Goal: Register for event/course

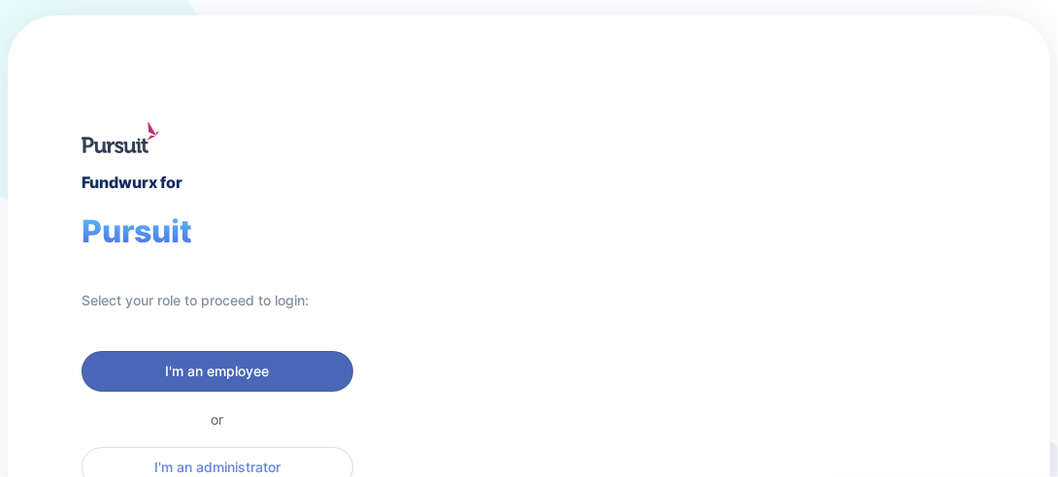
click at [263, 374] on span "I'm an employee" at bounding box center [218, 371] width 104 height 19
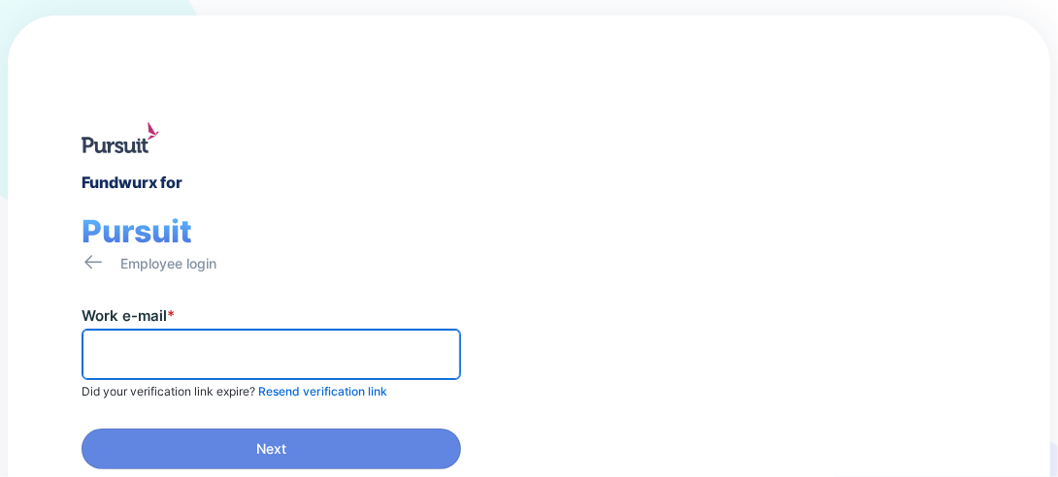
click at [231, 349] on input "text" at bounding box center [271, 355] width 362 height 30
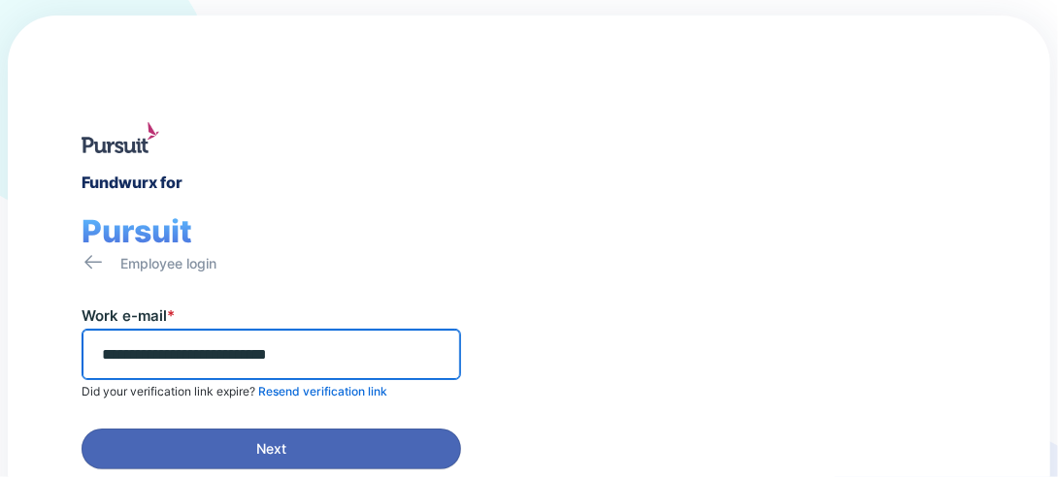
type input "**********"
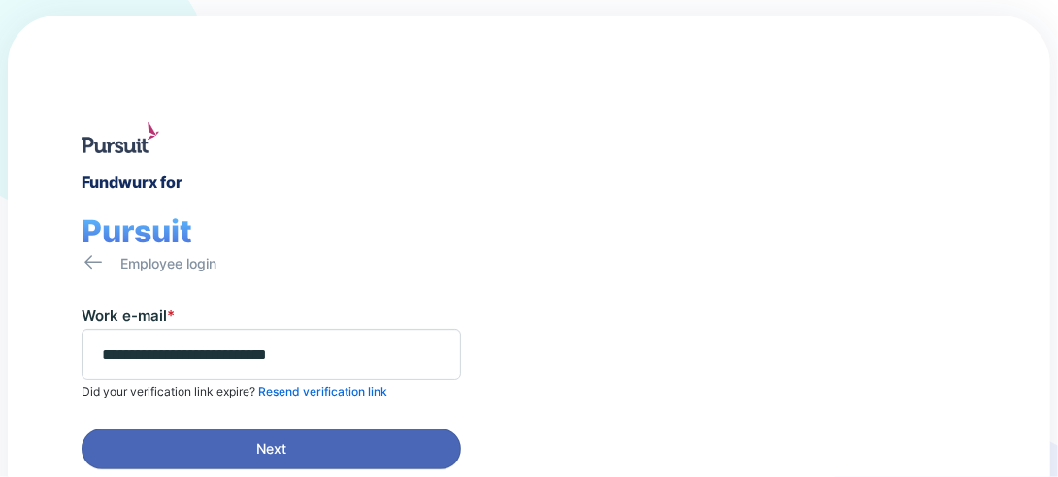
click at [298, 450] on span "Next" at bounding box center [271, 449] width 354 height 19
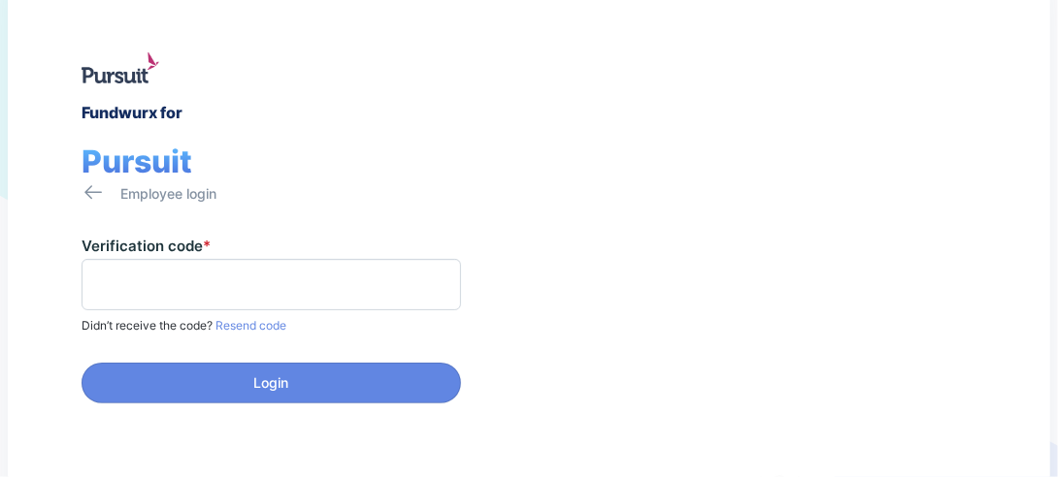
scroll to position [97, 0]
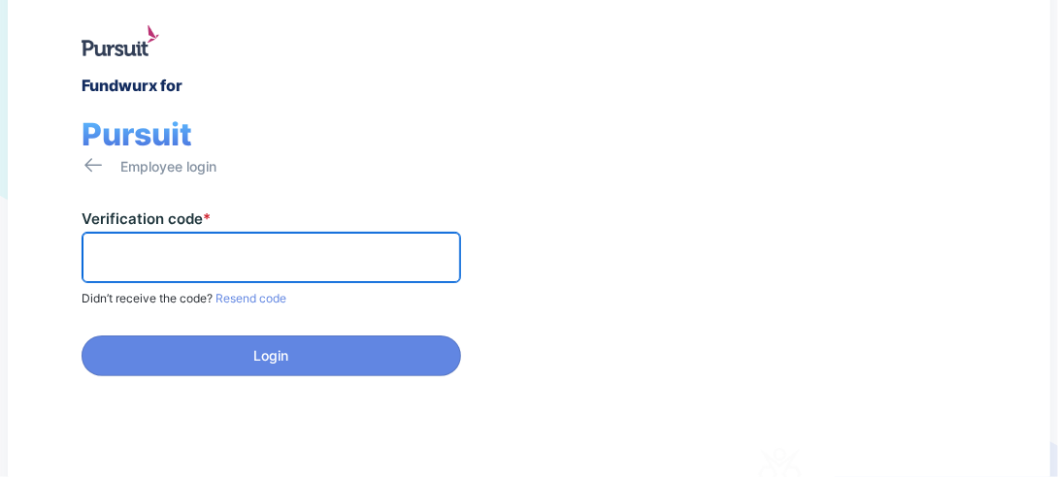
click at [270, 255] on input "text" at bounding box center [271, 258] width 362 height 30
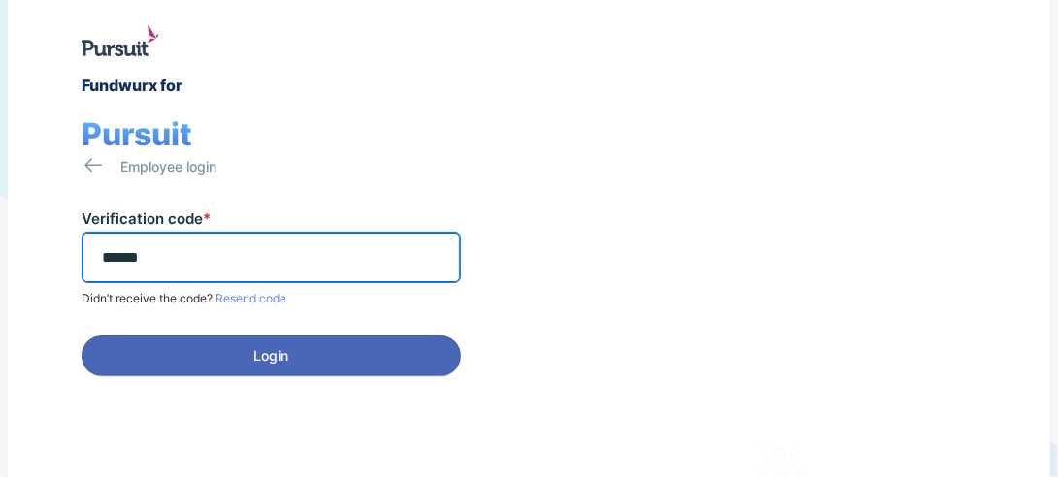
type input "******"
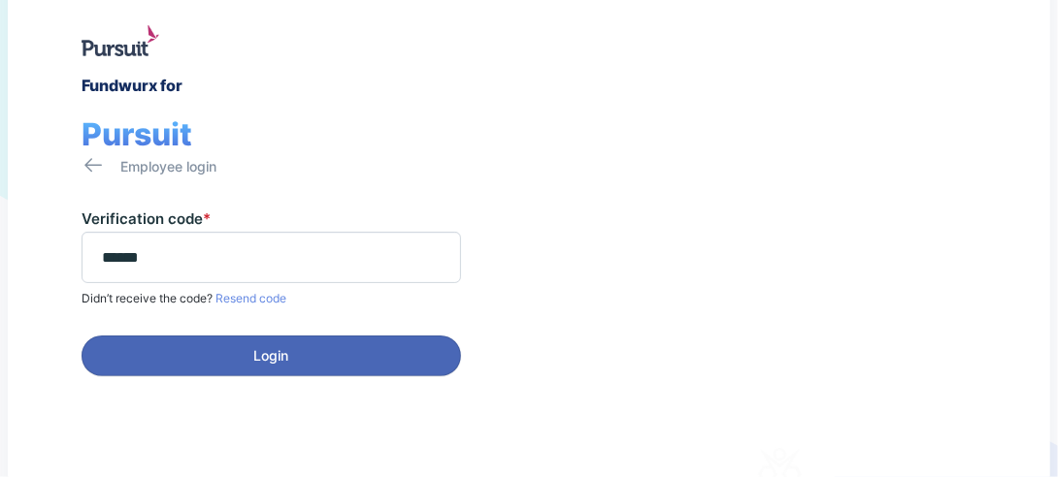
click at [323, 355] on span "Login" at bounding box center [271, 355] width 354 height 19
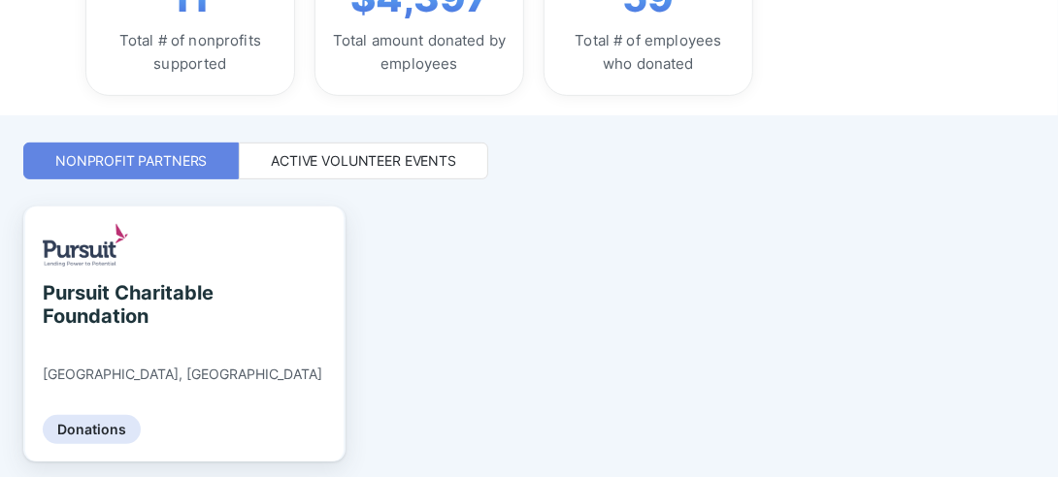
scroll to position [388, 0]
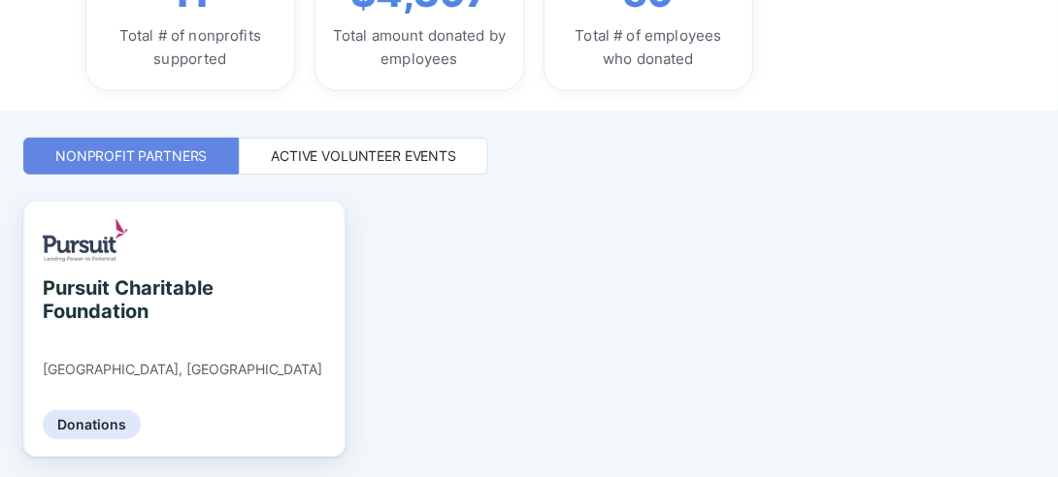
click at [377, 163] on div "Active Volunteer Events" at bounding box center [363, 156] width 185 height 19
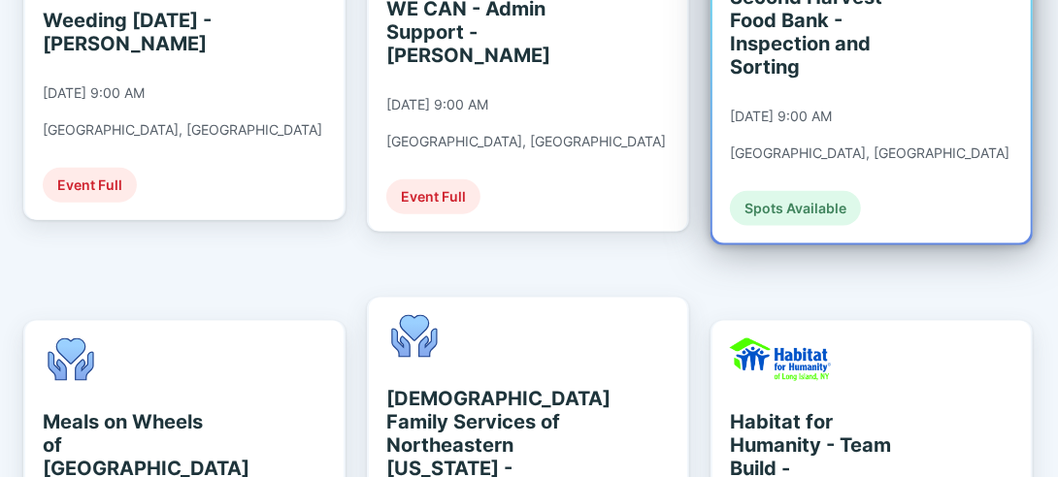
scroll to position [1262, 0]
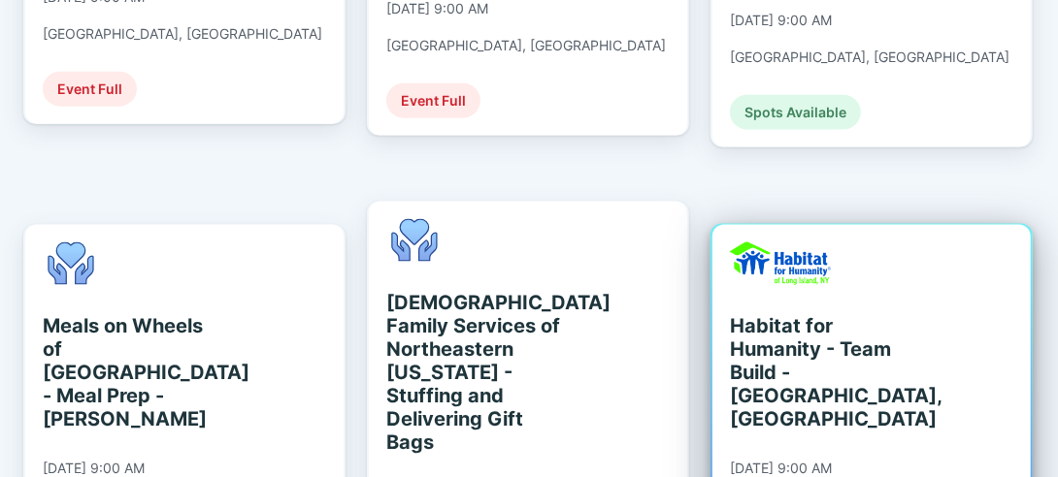
click at [824, 341] on div "Habitat for Humanity - Team Build - [GEOGRAPHIC_DATA], [GEOGRAPHIC_DATA]" at bounding box center [819, 372] width 178 height 116
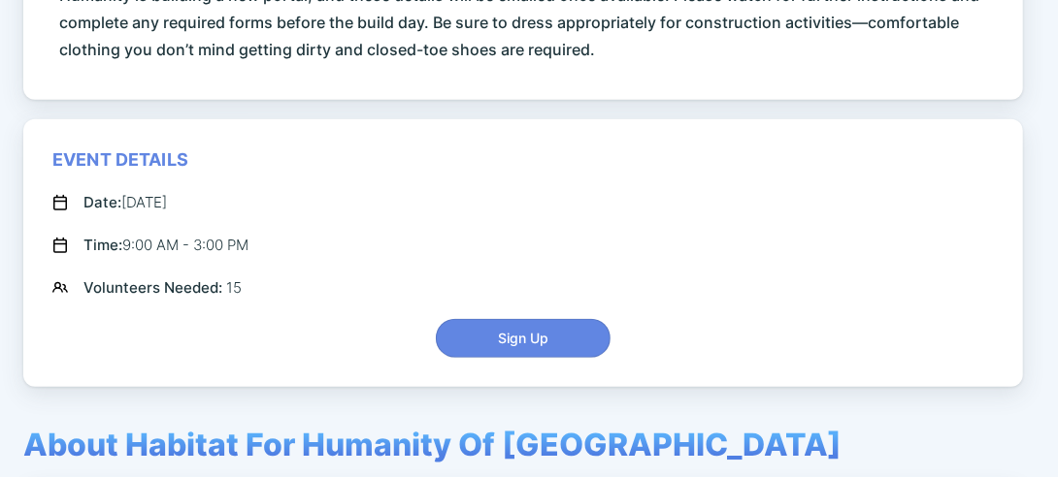
scroll to position [776, 0]
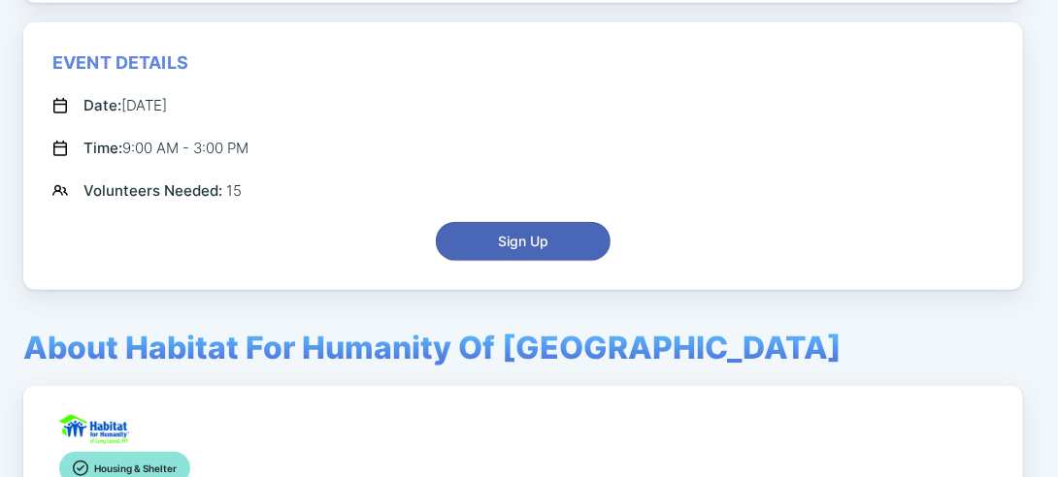
click at [532, 232] on span "Sign Up" at bounding box center [523, 241] width 50 height 19
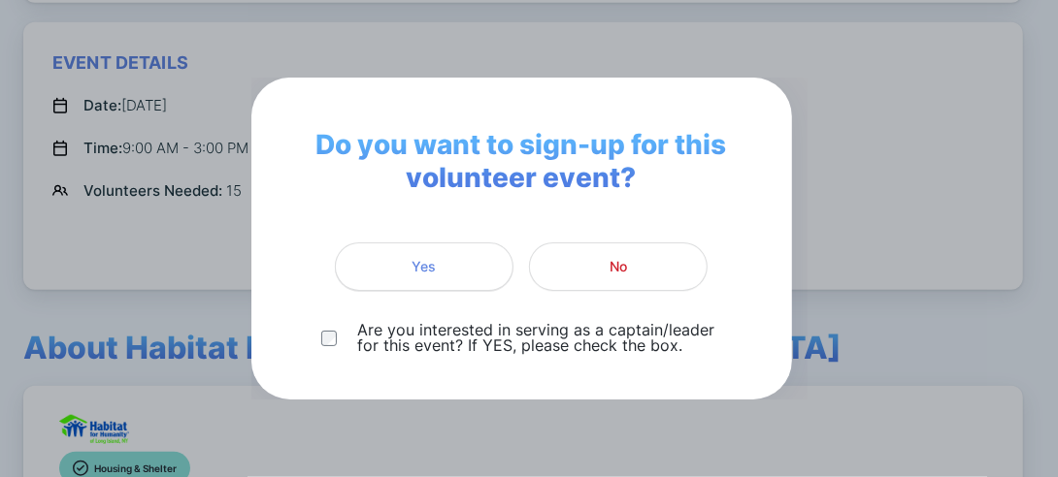
click at [447, 263] on span "Yes" at bounding box center [423, 266] width 153 height 19
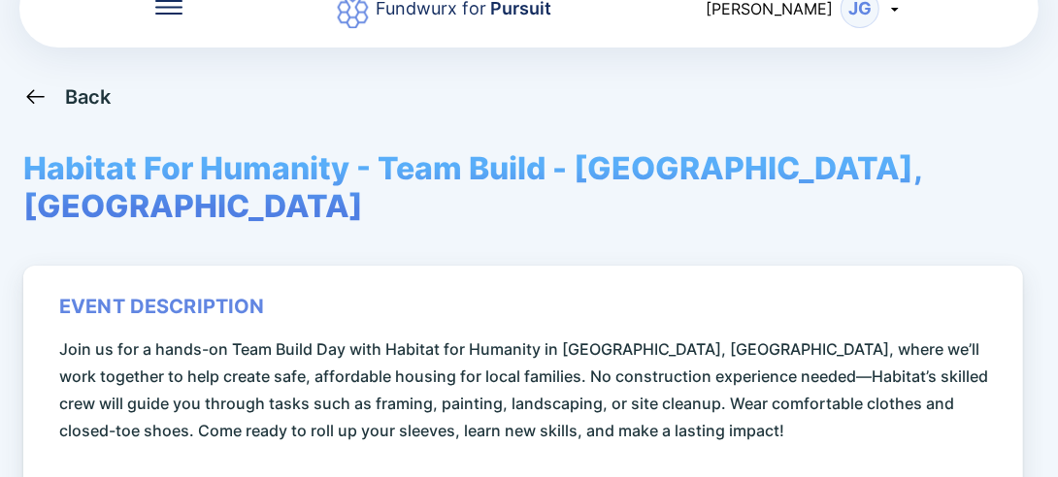
scroll to position [0, 0]
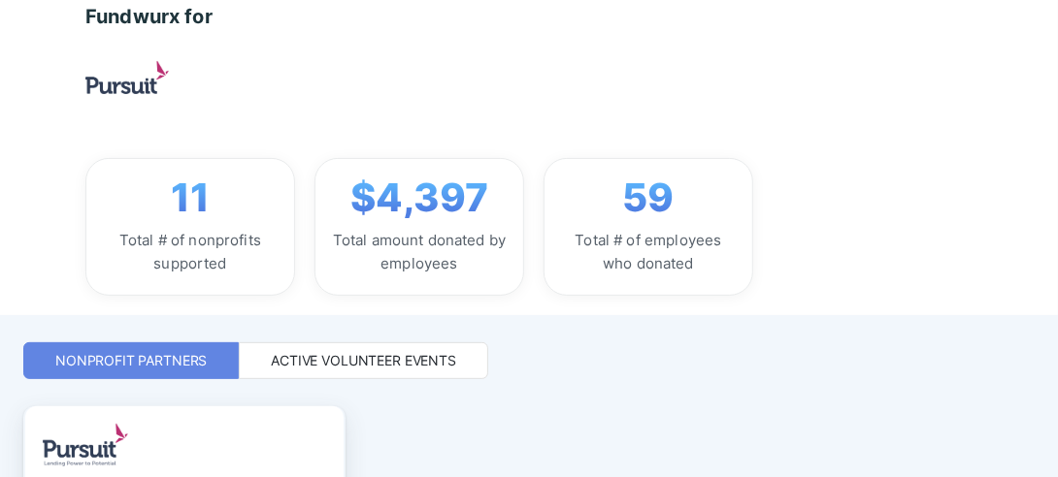
scroll to position [157, 0]
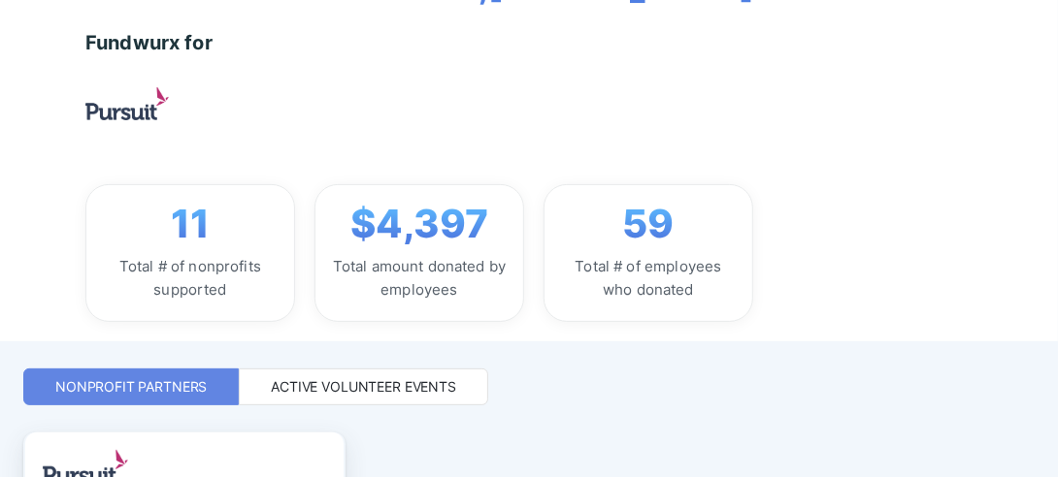
click at [402, 381] on div "Active Volunteer Events" at bounding box center [363, 387] width 185 height 19
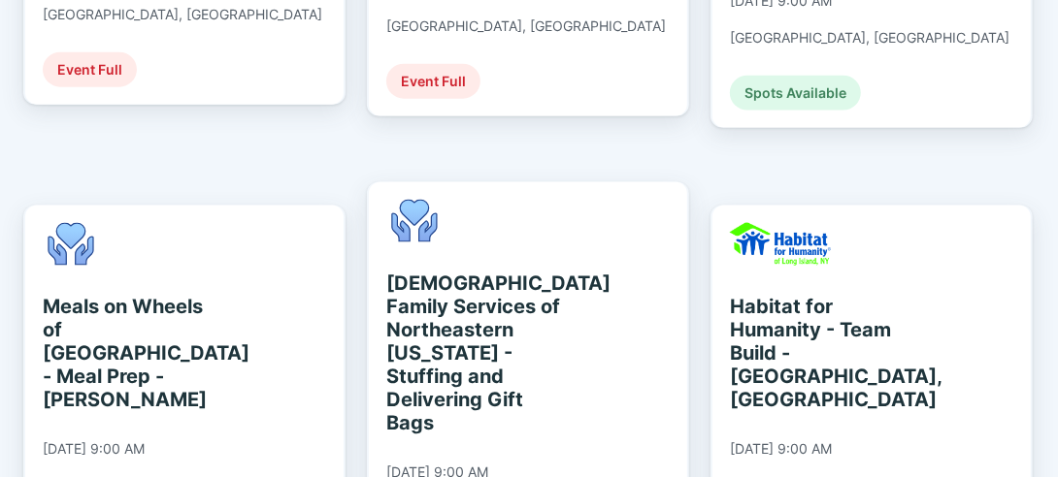
scroll to position [1322, 0]
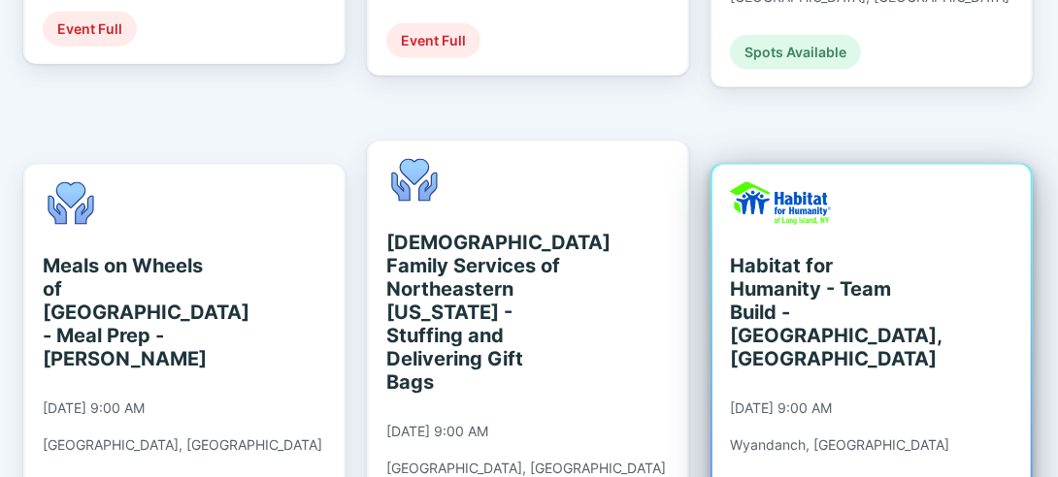
click at [757, 254] on div "Habitat for Humanity - Team Build - [GEOGRAPHIC_DATA], [GEOGRAPHIC_DATA]" at bounding box center [819, 312] width 178 height 116
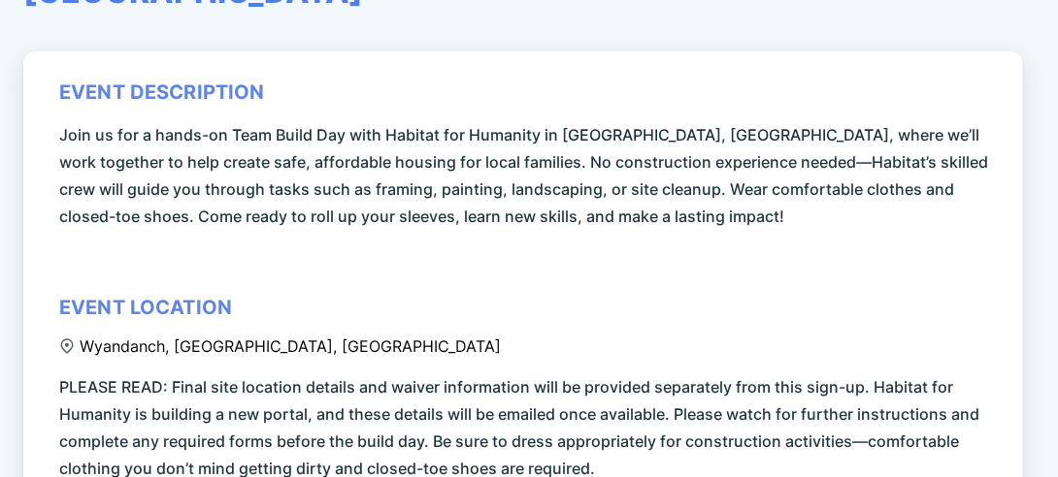
scroll to position [194, 0]
